Goal: Transaction & Acquisition: Complete application form

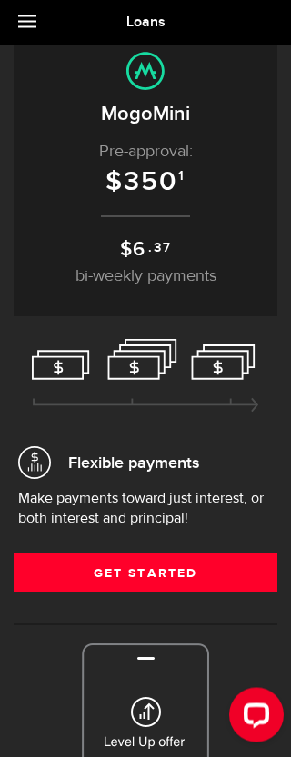
scroll to position [88, 0]
click at [103, 575] on link "Get Started" at bounding box center [146, 573] width 264 height 38
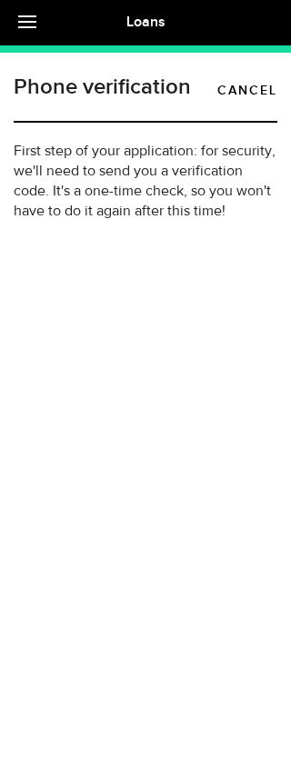
type input "(705) 280-7077"
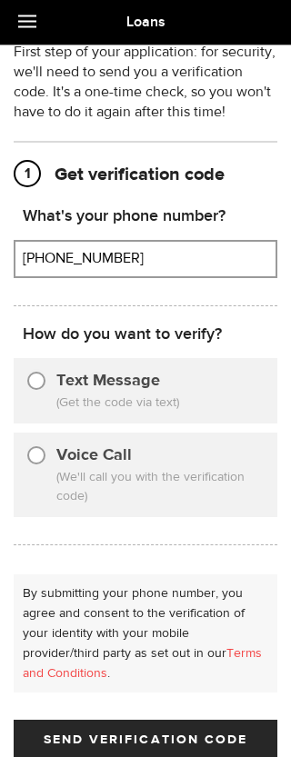
scroll to position [101, 0]
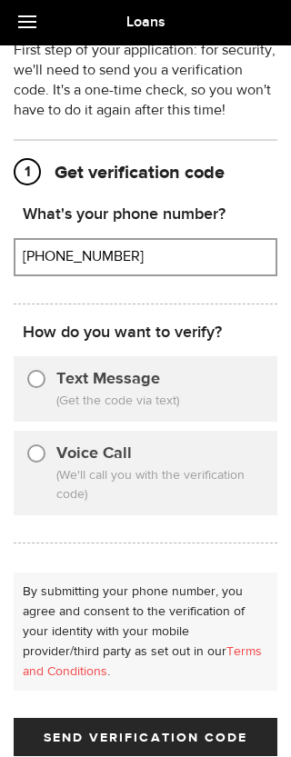
click at [40, 379] on input "Text Message" at bounding box center [36, 376] width 18 height 18
radio input "true"
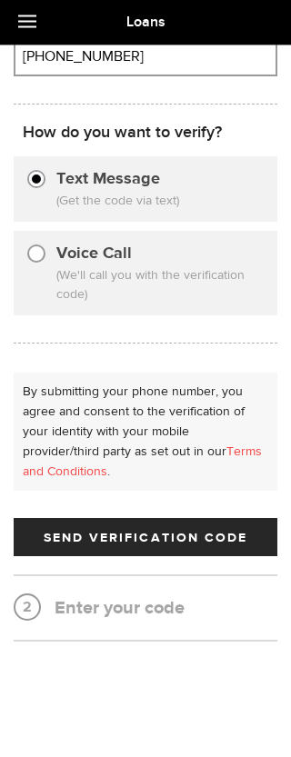
scroll to position [297, 0]
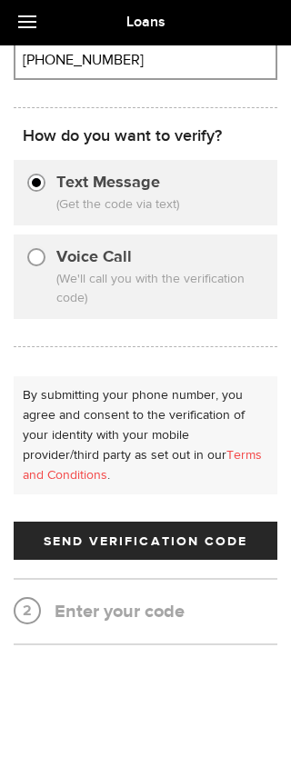
click at [175, 534] on button "Send Verification Code" at bounding box center [146, 541] width 264 height 38
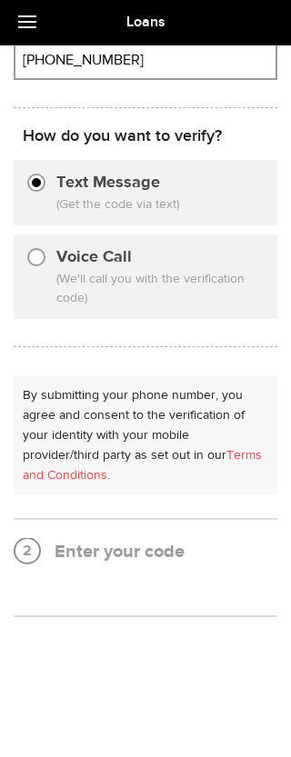
scroll to position [35, 0]
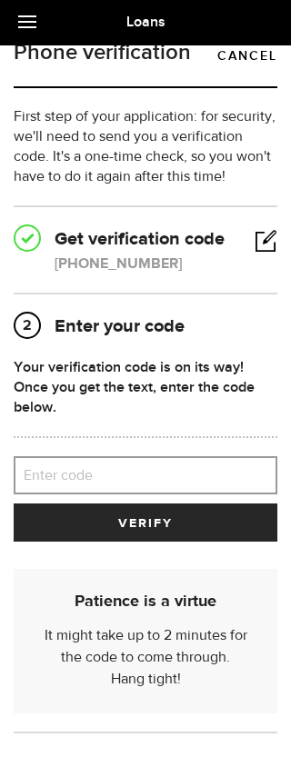
click at [142, 477] on label "Enter code" at bounding box center [146, 475] width 264 height 37
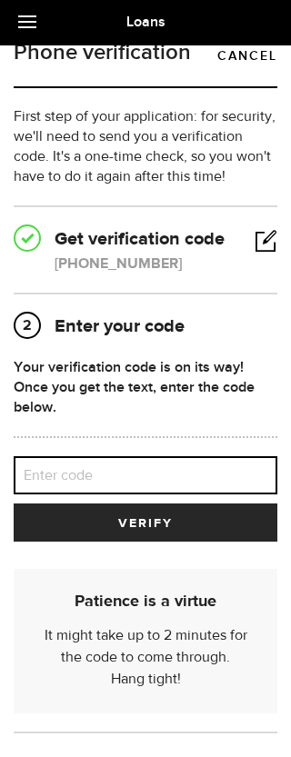
click at [142, 477] on input "Enter code" at bounding box center [146, 475] width 264 height 38
type input "70161"
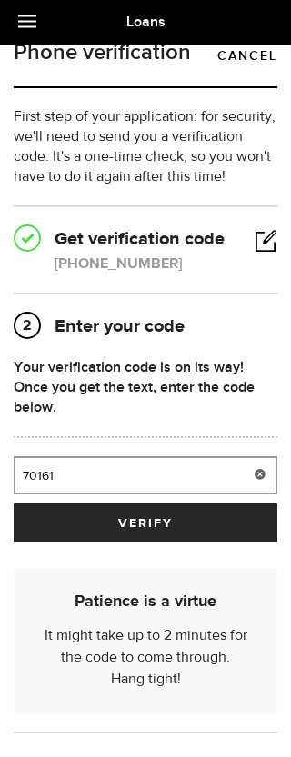
click at [187, 531] on button "verify" at bounding box center [146, 524] width 264 height 38
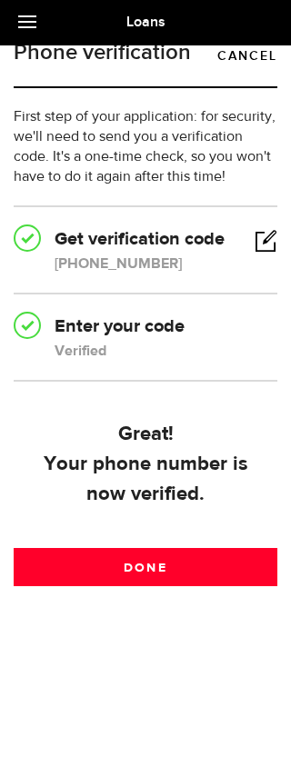
click at [174, 558] on link "Done" at bounding box center [146, 567] width 264 height 38
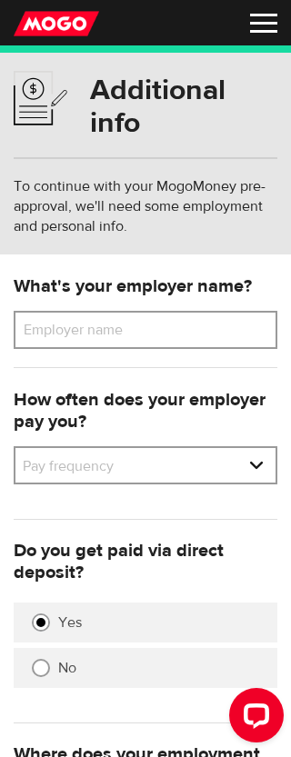
click at [148, 320] on label "Employer name" at bounding box center [87, 330] width 146 height 38
click at [148, 320] on input "Employer name" at bounding box center [146, 330] width 264 height 38
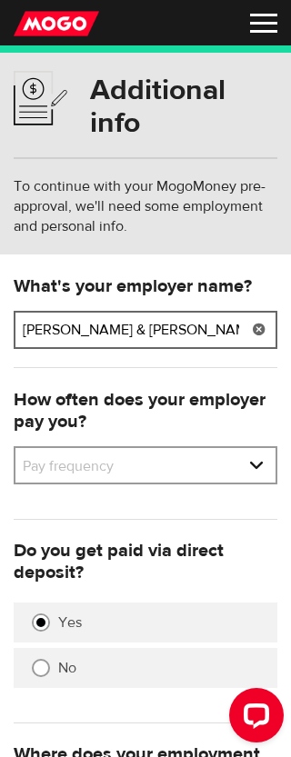
type input "Stanley Black & Decker"
click at [55, 470] on select "Pay frequency Weekly Bi-Weekly Semi-Monthly Monthly" at bounding box center [145, 467] width 260 height 38
select select "2"
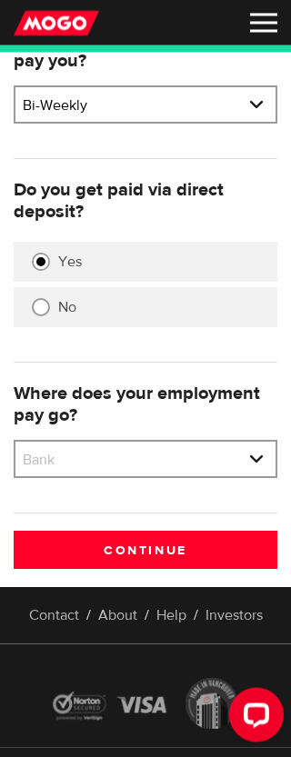
scroll to position [361, 0]
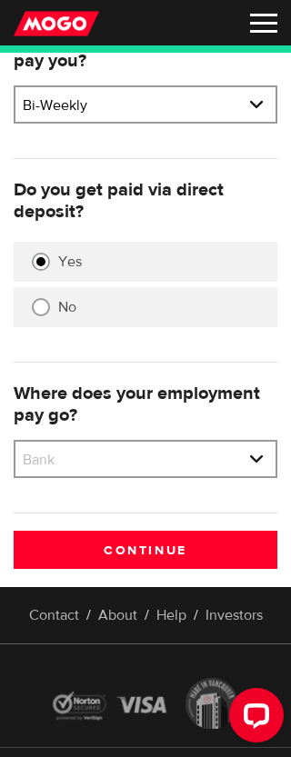
click at [55, 460] on select "Bank BMO / Bank of Montreal CIBC / Canadian Imperial Bank of Commerce CWB / Can…" at bounding box center [145, 461] width 260 height 38
select select "8"
click at [72, 520] on div "What's your employer name? Employer name Please enter your employer's name Stan…" at bounding box center [145, 250] width 291 height 676
click at [75, 549] on input "Continue" at bounding box center [146, 550] width 264 height 38
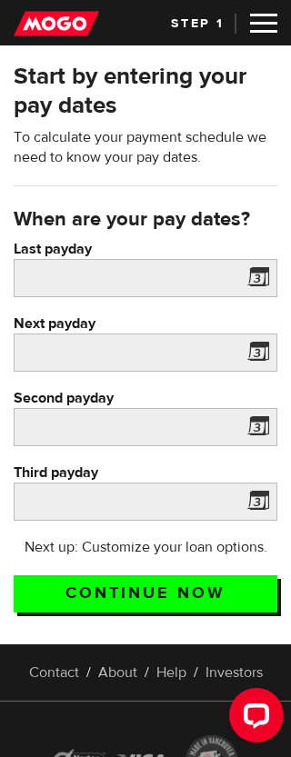
click at [268, 280] on span at bounding box center [254, 280] width 27 height 29
click at [260, 269] on span at bounding box center [254, 280] width 27 height 29
click at [264, 268] on span at bounding box center [254, 280] width 27 height 29
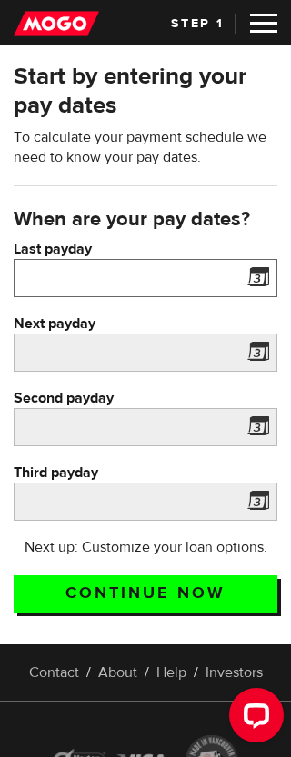
click at [195, 275] on input "Last payday" at bounding box center [146, 278] width 264 height 38
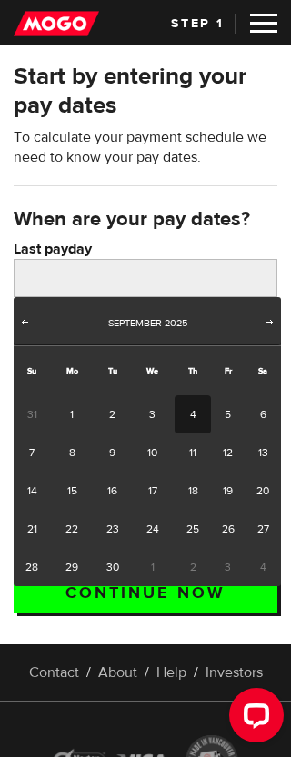
click at [207, 406] on link "4" at bounding box center [193, 414] width 36 height 38
type input "[DATE]"
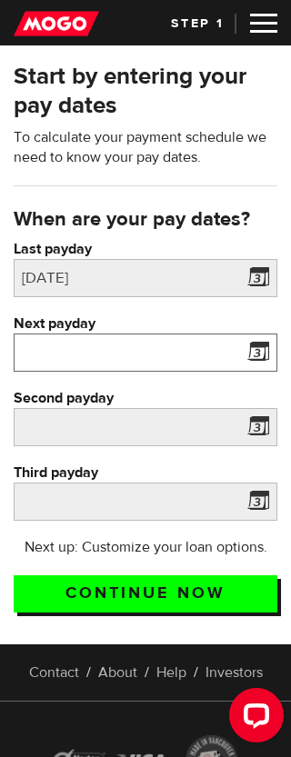
click at [49, 349] on input "Next payday" at bounding box center [146, 353] width 264 height 38
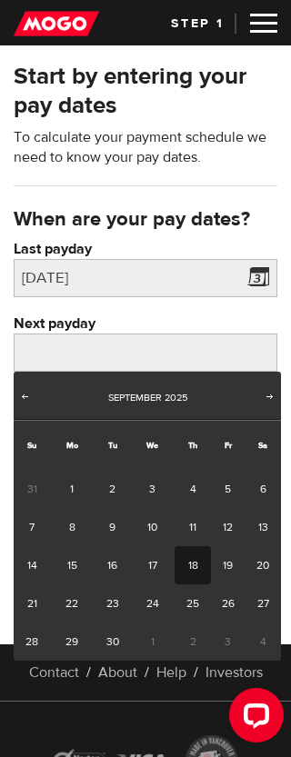
click at [200, 563] on link "18" at bounding box center [193, 565] width 36 height 38
type input "[DATE]"
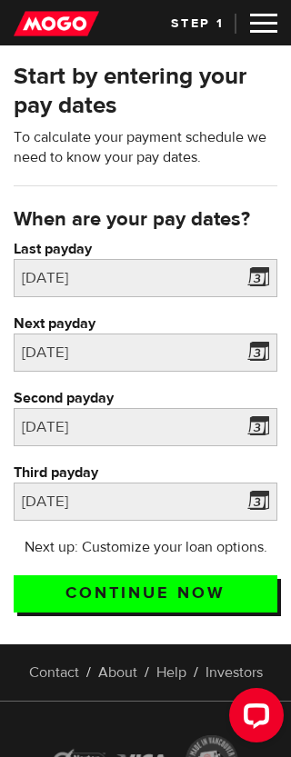
click at [159, 586] on input "Continue now" at bounding box center [146, 594] width 264 height 37
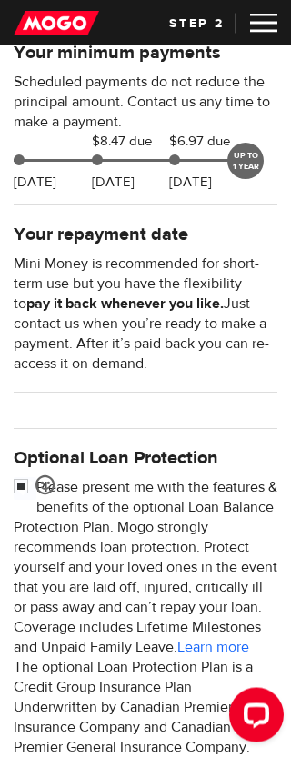
scroll to position [428, 0]
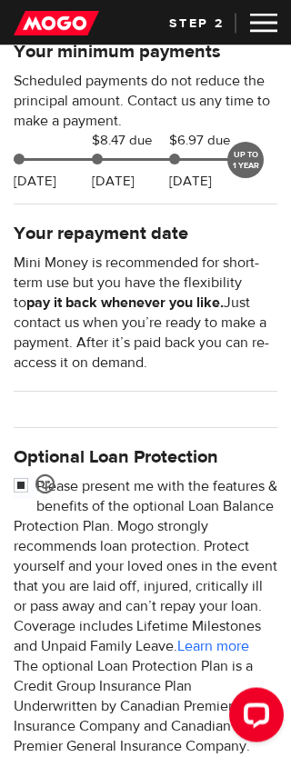
click at [18, 485] on input "checkbox" at bounding box center [25, 488] width 23 height 23
checkbox input "false"
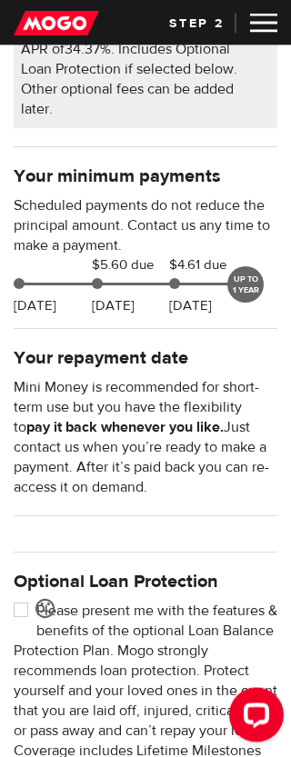
scroll to position [305, 0]
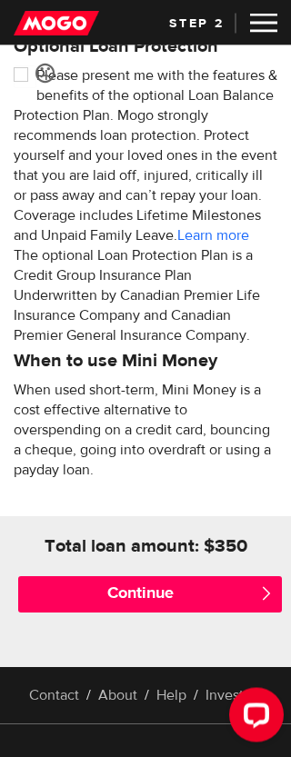
click at [154, 613] on input "Continue" at bounding box center [150, 595] width 264 height 36
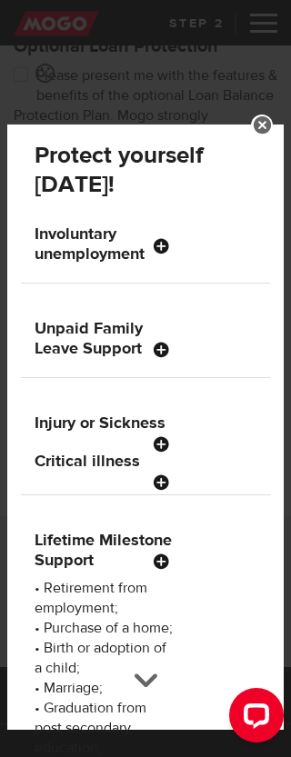
click at [262, 115] on link at bounding box center [262, 126] width 22 height 22
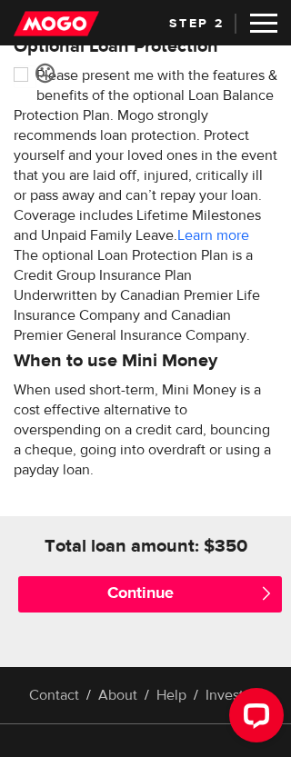
click at [77, 613] on input "Continue" at bounding box center [150, 594] width 264 height 36
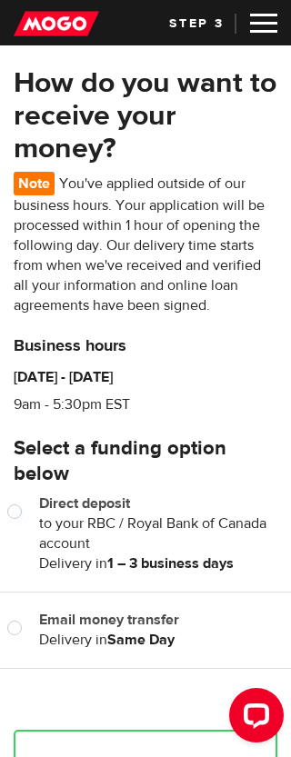
click at [13, 509] on input "Direct deposit" at bounding box center [18, 514] width 23 height 23
radio input "true"
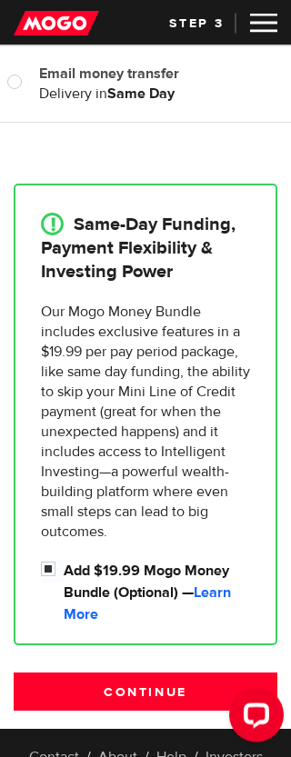
scroll to position [546, 0]
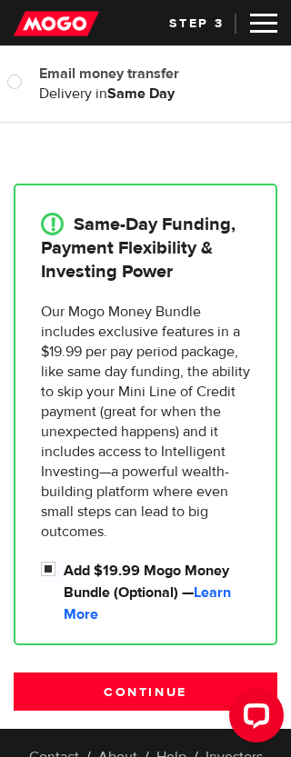
click at [37, 576] on div "Our Mogo Money Bundle includes exclusive features in a $19.99 per pay period pa…" at bounding box center [146, 464] width 224 height 324
click at [43, 570] on input "Add $19.99 Mogo Money Bundle (Optional) — Learn More" at bounding box center [52, 571] width 23 height 23
checkbox input "false"
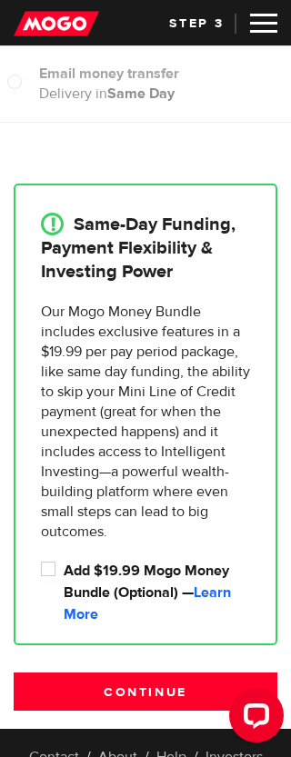
click at [94, 699] on input "Continue" at bounding box center [146, 692] width 264 height 38
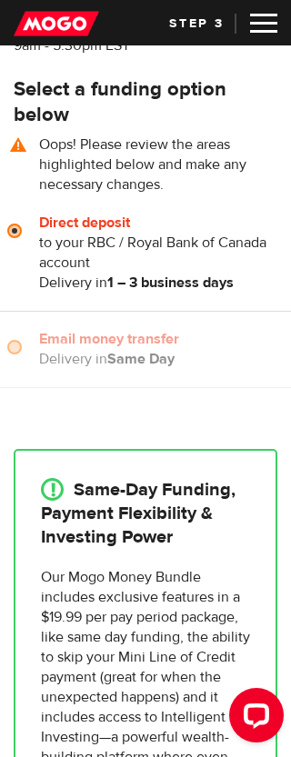
scroll to position [325, 0]
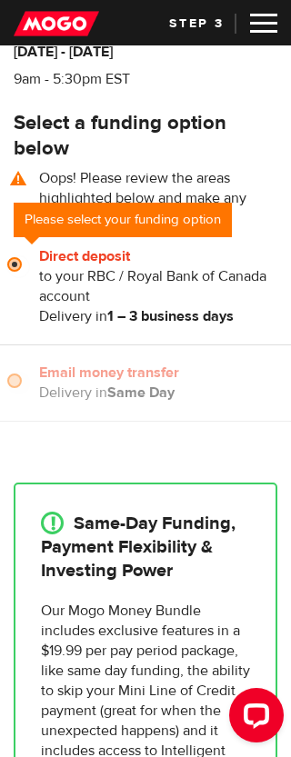
click at [56, 312] on span "Delivery in 1 – 3 business days" at bounding box center [157, 316] width 237 height 20
radio input "true"
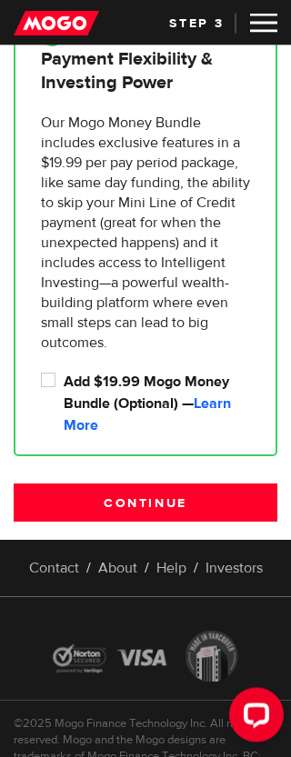
scroll to position [814, 0]
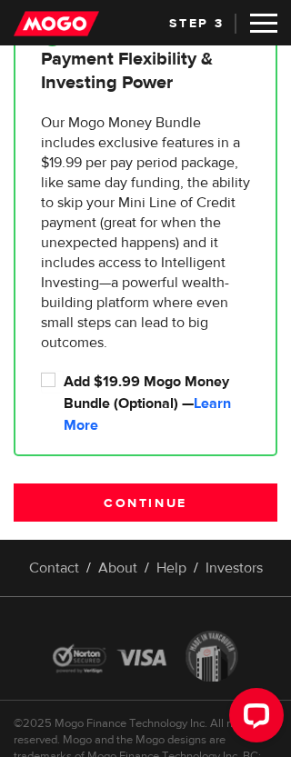
click at [74, 506] on input "Continue" at bounding box center [146, 503] width 264 height 38
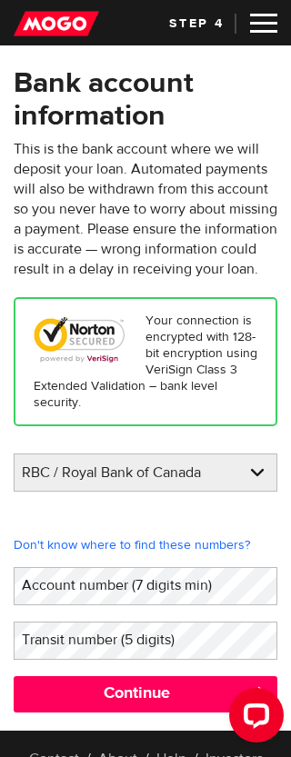
click at [39, 604] on label "Account number (7 digits min)" at bounding box center [131, 585] width 235 height 36
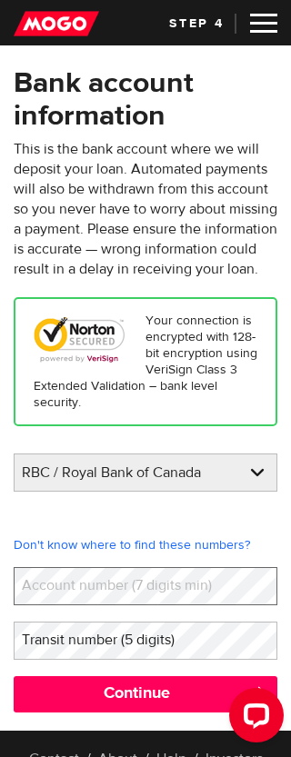
scroll to position [121, 0]
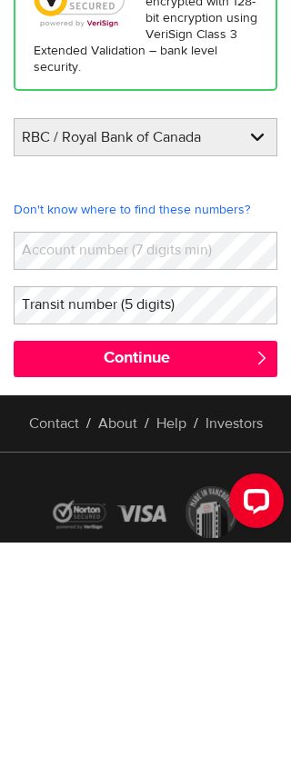
click at [167, 416] on link "Don't know where to find these numbers?" at bounding box center [146, 424] width 264 height 16
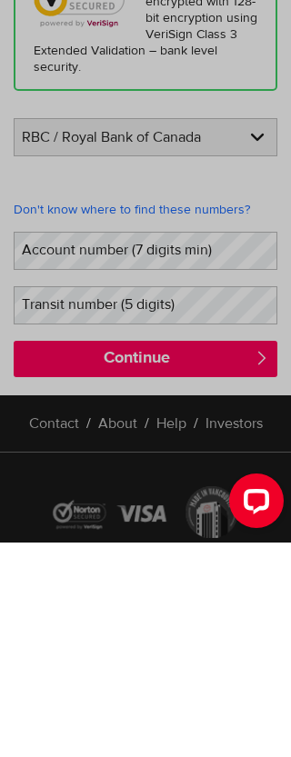
scroll to position [335, 0]
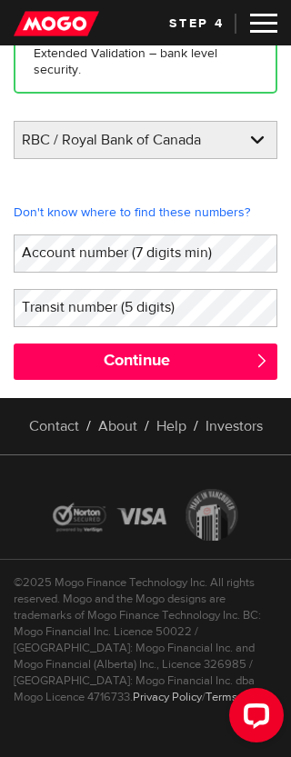
click at [161, 271] on label "Account number (7 digits min)" at bounding box center [131, 253] width 235 height 36
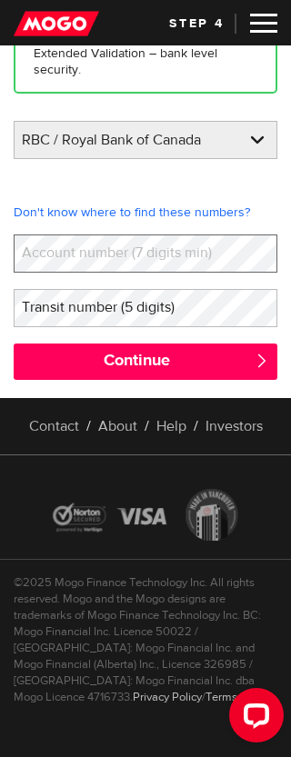
scroll to position [335, 0]
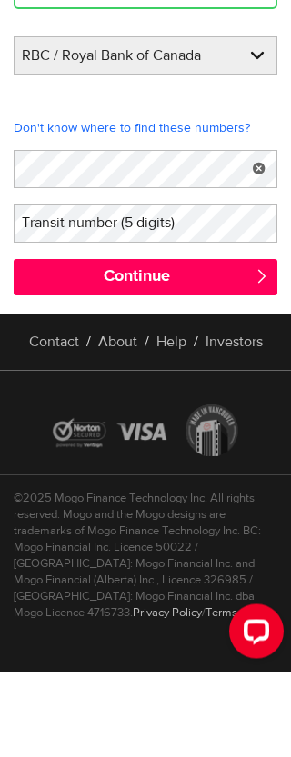
click at [184, 289] on label "Transit number (5 digits)" at bounding box center [113, 307] width 198 height 36
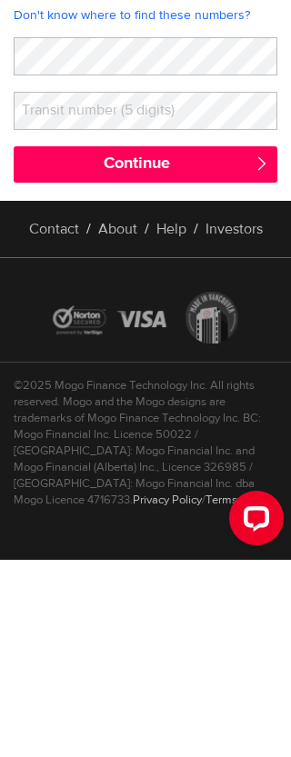
click at [149, 289] on label "Transit number (5 digits)" at bounding box center [113, 307] width 198 height 36
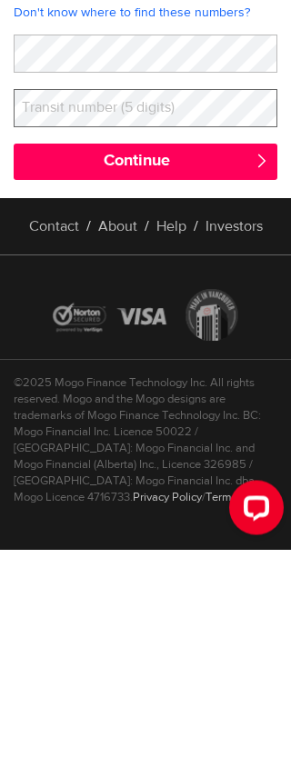
scroll to position [352, 0]
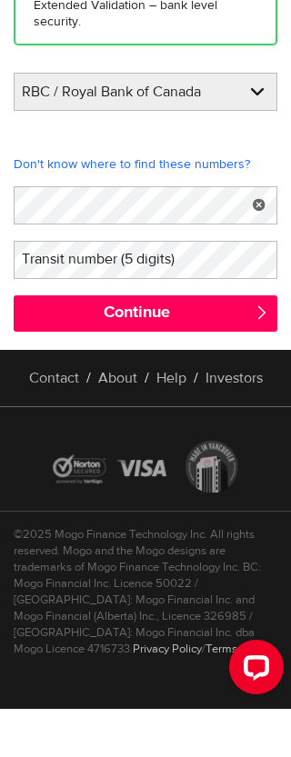
click at [154, 289] on label "Transit number (5 digits)" at bounding box center [113, 307] width 198 height 36
click at [144, 289] on label "Transit number (5 digits)" at bounding box center [113, 307] width 198 height 36
click at [140, 289] on label "Transit number (5 digits)" at bounding box center [113, 307] width 198 height 36
click at [185, 205] on link "Don't know where to find these numbers?" at bounding box center [146, 213] width 264 height 16
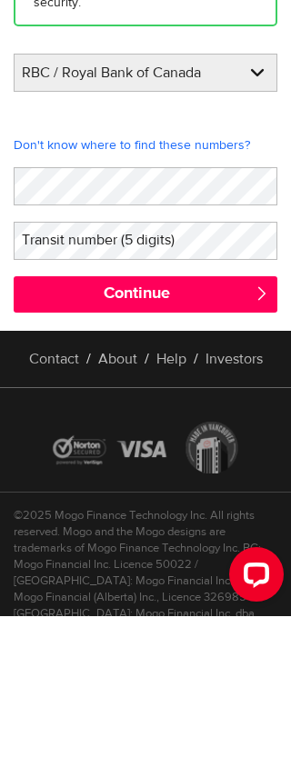
scroll to position [259, 0]
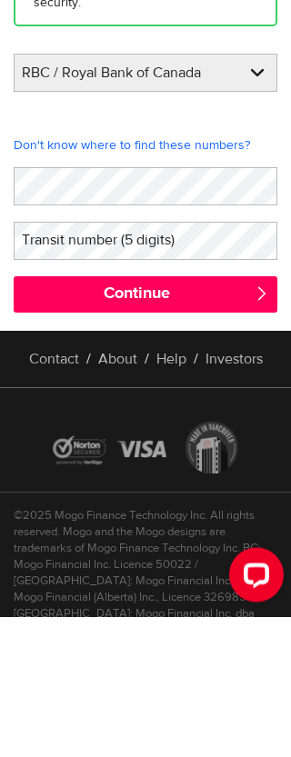
click at [151, 390] on label "Transit number (5 digits)" at bounding box center [113, 381] width 198 height 36
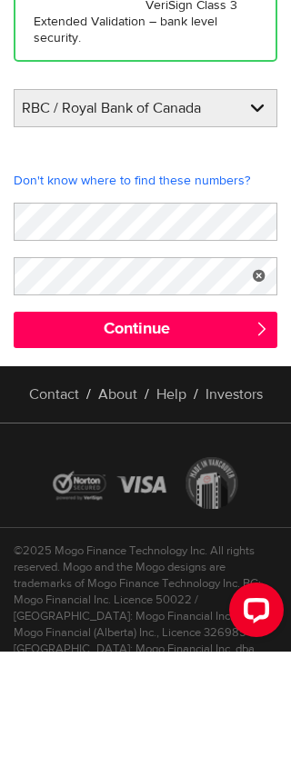
click at [198, 278] on link "Don't know where to find these numbers?" at bounding box center [146, 286] width 264 height 16
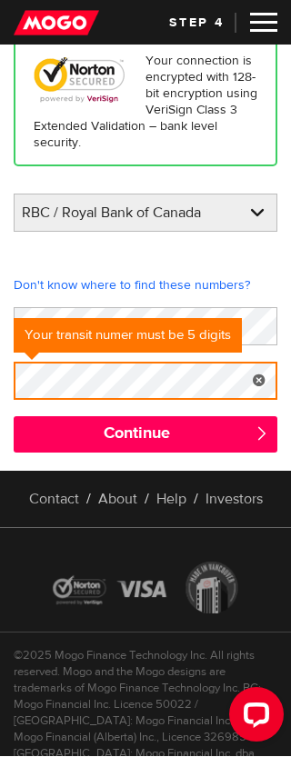
click at [183, 447] on input "Continue" at bounding box center [146, 435] width 264 height 36
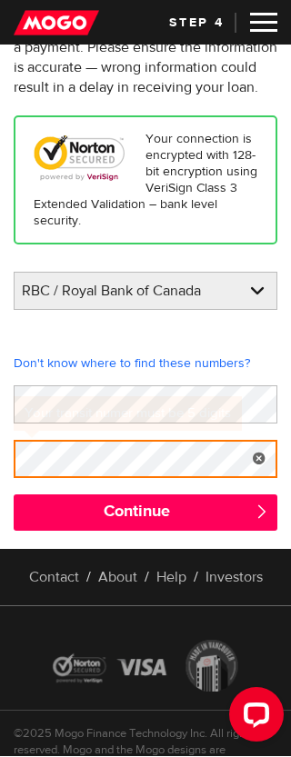
scroll to position [260, 0]
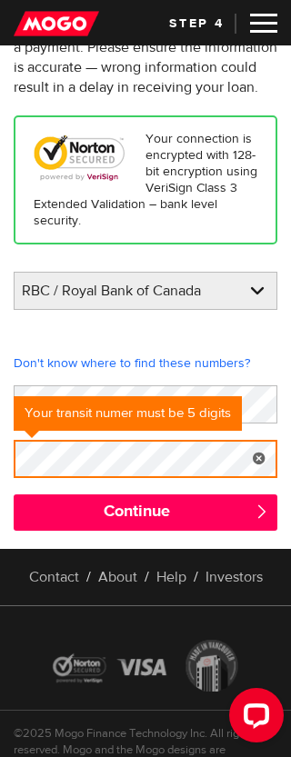
click at [182, 526] on input "Continue" at bounding box center [146, 513] width 264 height 36
click at [167, 372] on link "Don't know where to find these numbers?" at bounding box center [146, 363] width 264 height 16
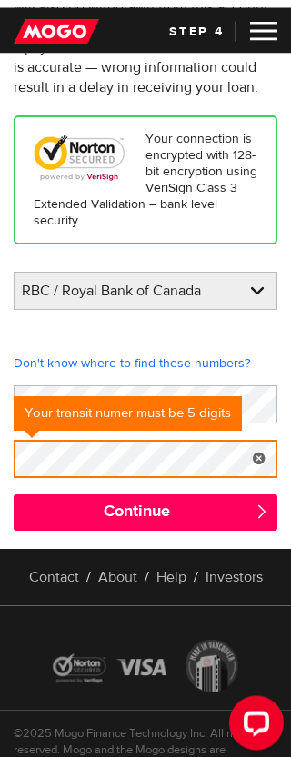
scroll to position [271, 0]
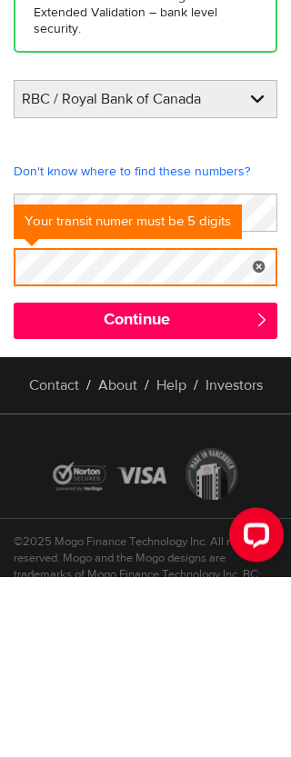
click at [165, 484] on input "Continue" at bounding box center [146, 502] width 264 height 36
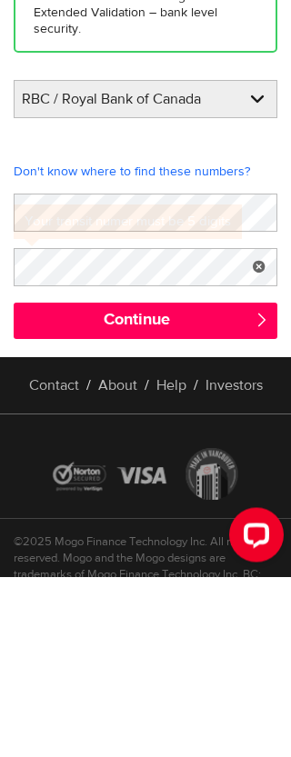
scroll to position [337, 0]
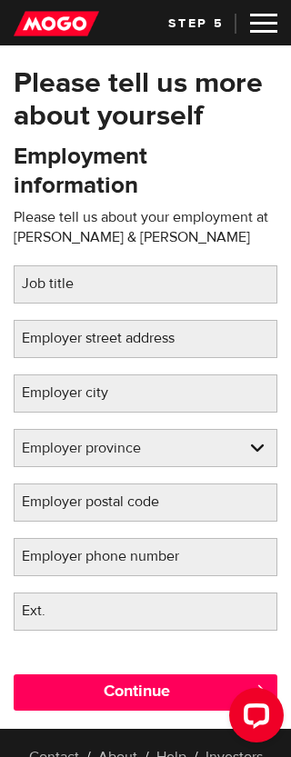
click at [88, 287] on label "Job title" at bounding box center [62, 283] width 97 height 36
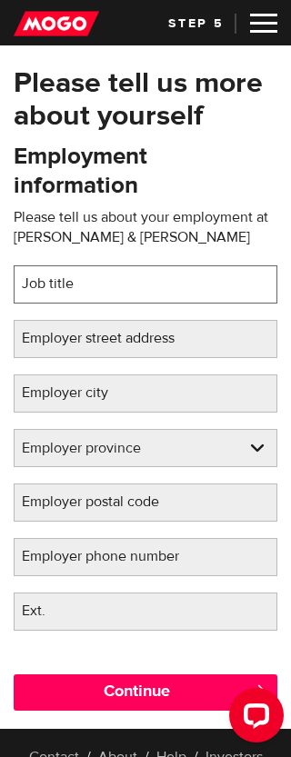
click at [88, 287] on input "Job title" at bounding box center [146, 284] width 264 height 38
type input "Sales Coordinator"
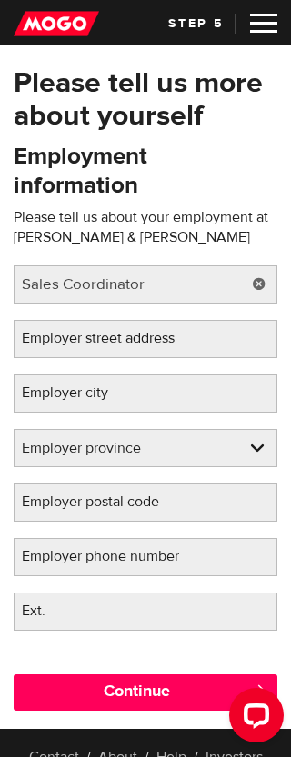
click at [173, 335] on label "Employer street address" at bounding box center [113, 338] width 198 height 36
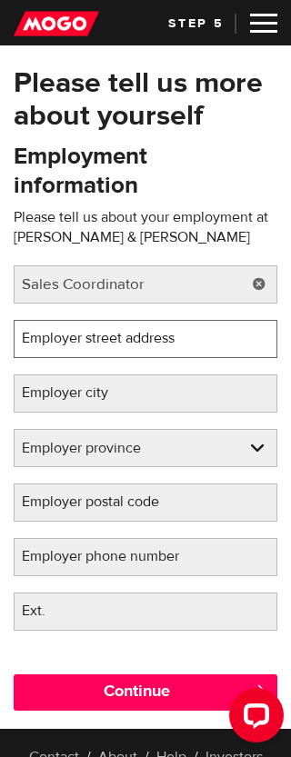
click at [173, 335] on input "Employer street address" at bounding box center [146, 339] width 264 height 38
type input "[STREET_ADDRESS]"
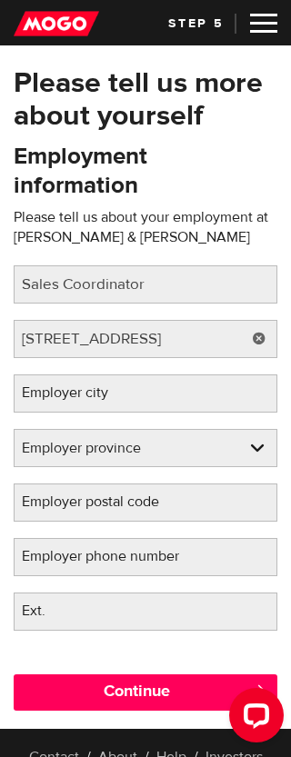
click at [158, 436] on select "Employer province [GEOGRAPHIC_DATA] [GEOGRAPHIC_DATA] [GEOGRAPHIC_DATA] [GEOGRA…" at bounding box center [146, 449] width 262 height 38
select select "ON"
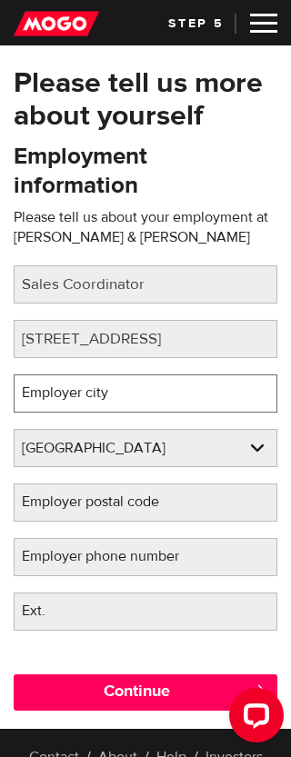
click at [189, 393] on input "Employer city" at bounding box center [146, 394] width 264 height 38
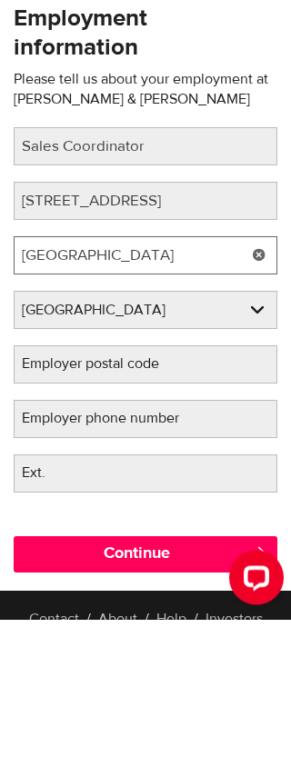
type input "[GEOGRAPHIC_DATA]"
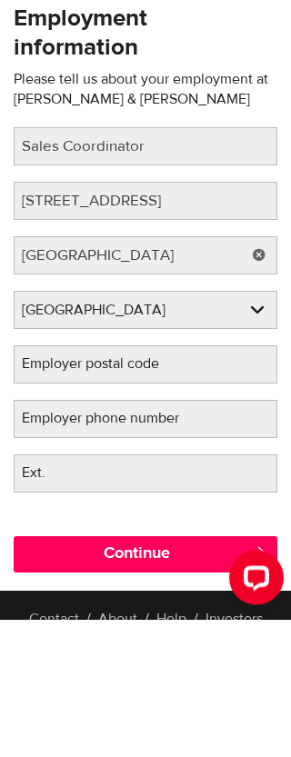
click at [157, 484] on label "Employer postal code" at bounding box center [105, 502] width 183 height 36
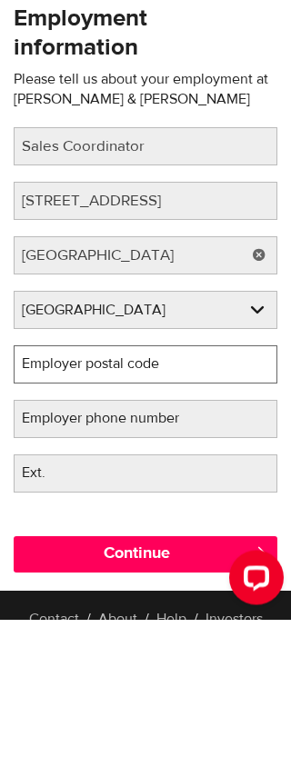
click at [157, 484] on input "Employer postal code" at bounding box center [146, 503] width 264 height 38
type input "L5N 1L8"
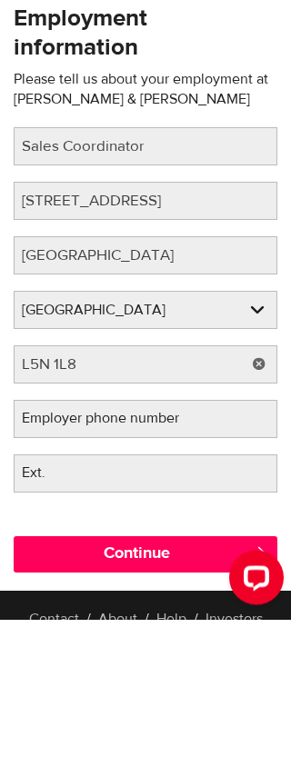
click at [195, 538] on label "Employer phone number" at bounding box center [115, 556] width 203 height 36
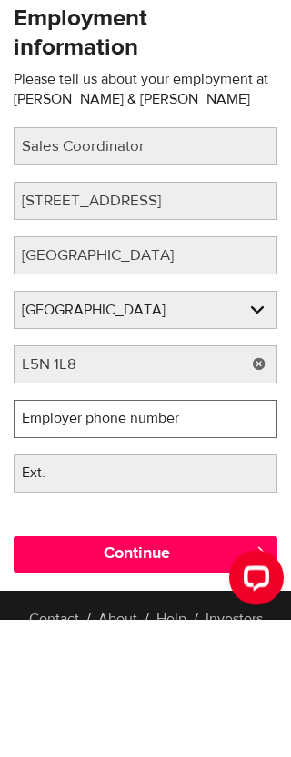
click at [195, 538] on input "Employer phone number" at bounding box center [146, 557] width 264 height 38
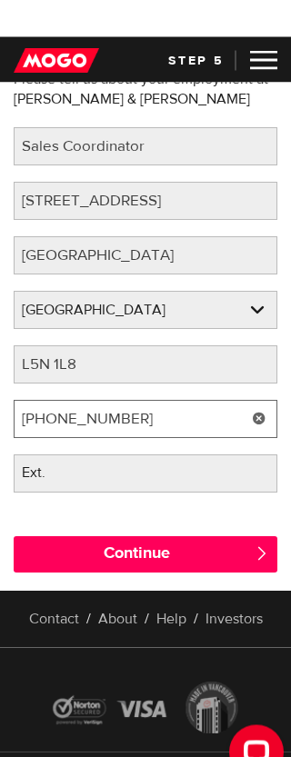
scroll to position [175, 0]
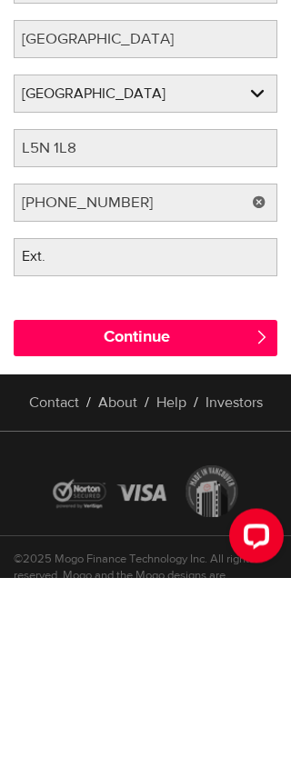
click at [175, 500] on input "Continue" at bounding box center [146, 518] width 264 height 36
type input "(860) 973-2891"
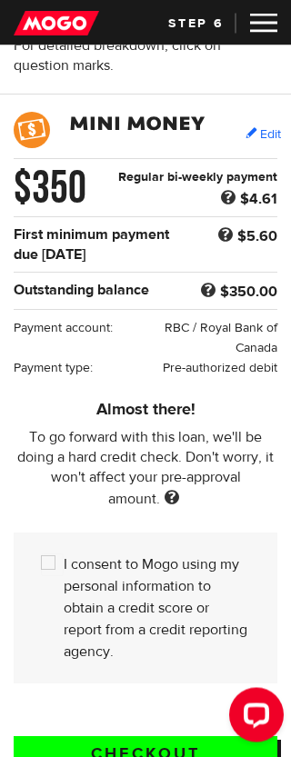
scroll to position [154, 0]
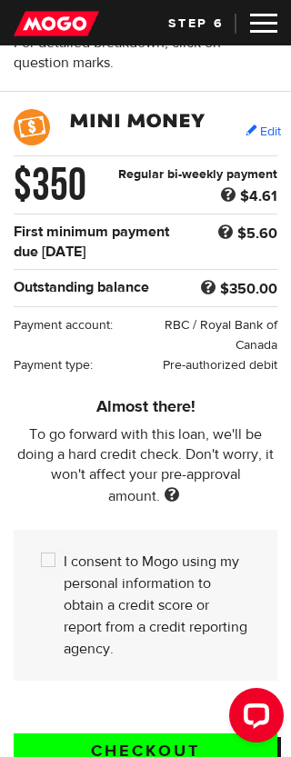
click at [151, 750] on input "Checkout" at bounding box center [146, 752] width 264 height 37
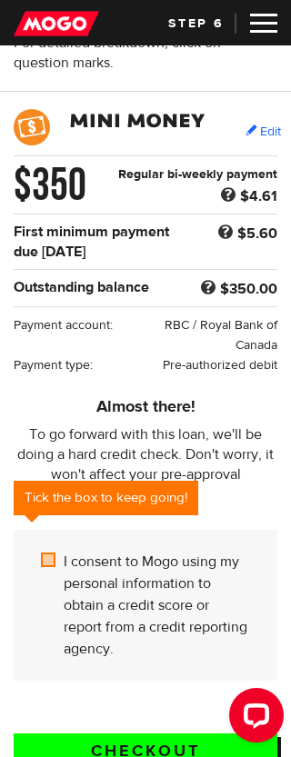
click at [53, 567] on input "I consent to Mogo using my personal information to obtain a credit score or rep…" at bounding box center [52, 562] width 23 height 23
checkbox input "true"
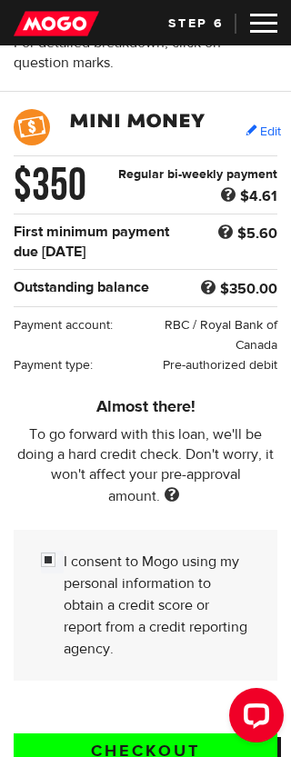
click at [159, 756] on input "Checkout" at bounding box center [146, 752] width 264 height 37
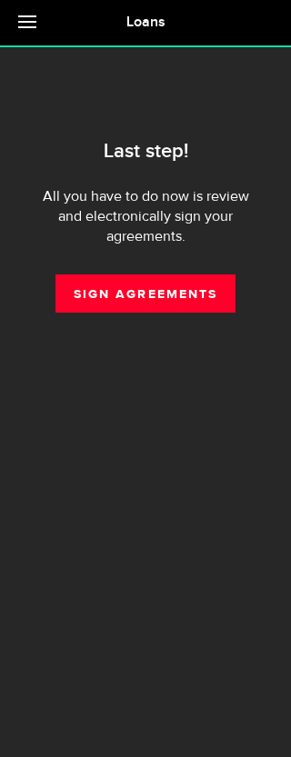
click at [125, 287] on link "Sign Agreements" at bounding box center [145, 294] width 180 height 38
